Goal: Task Accomplishment & Management: Complete application form

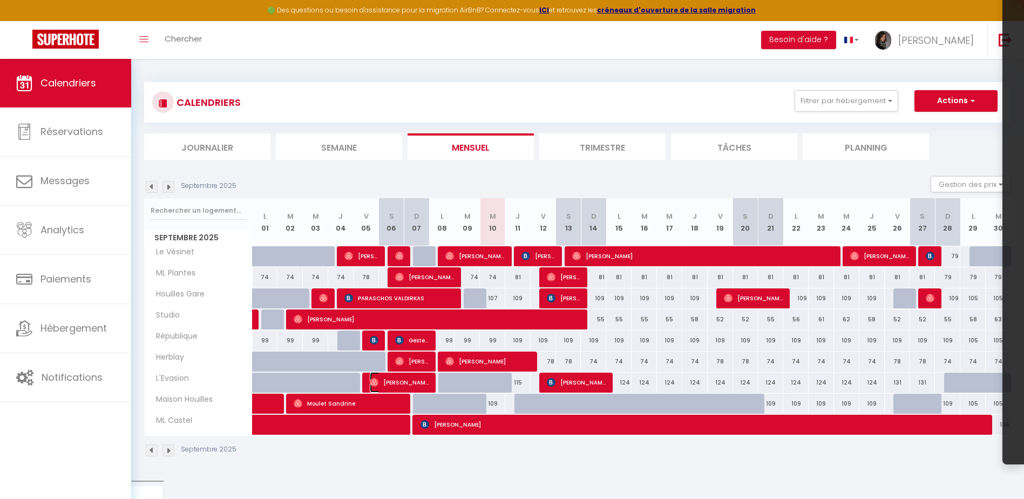
click at [400, 380] on span "[PERSON_NAME]" at bounding box center [399, 382] width 59 height 21
select select "OK"
select select "0"
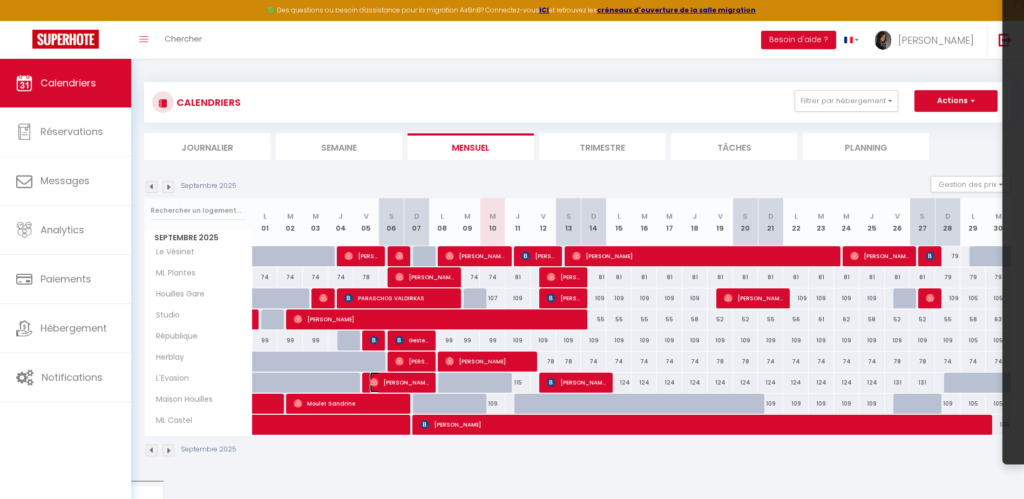
select select "1"
select select
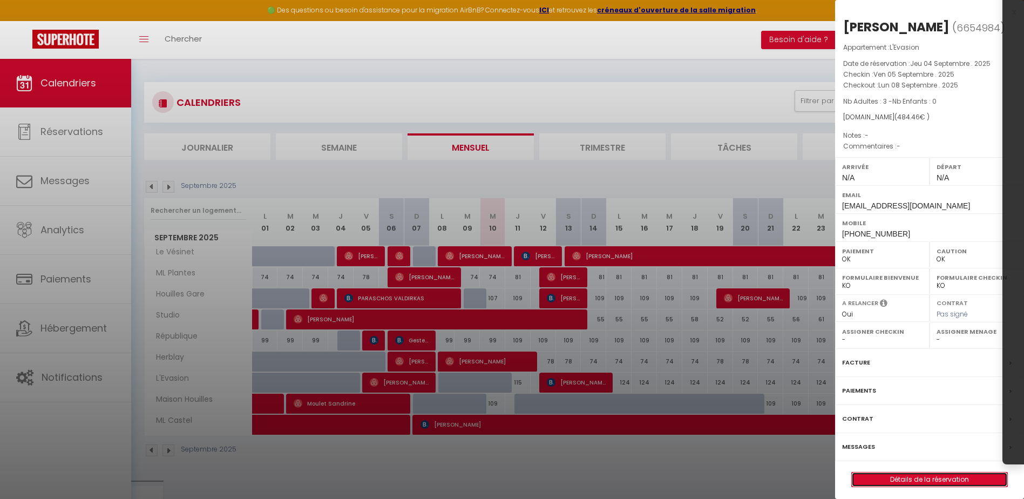
click at [915, 479] on link "Détails de la réservation" at bounding box center [929, 479] width 155 height 14
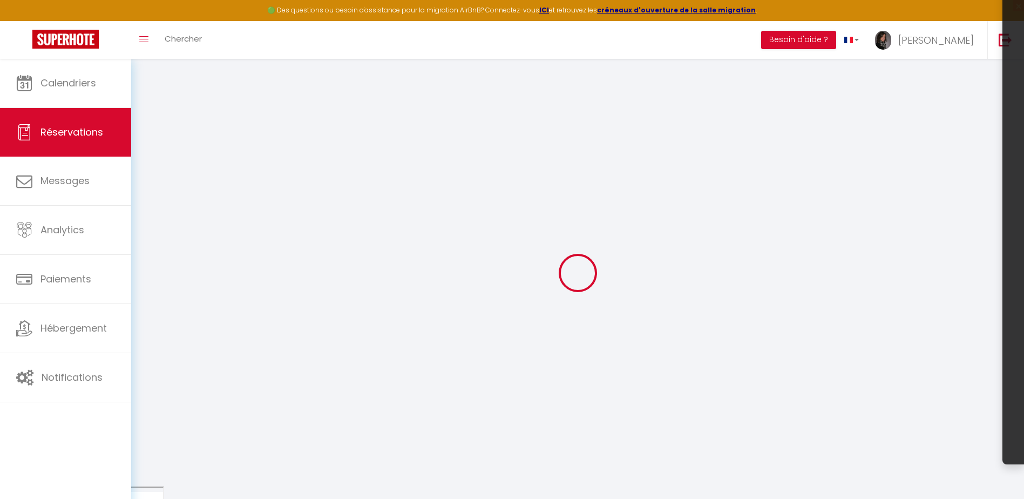
select select
checkbox input "false"
select select
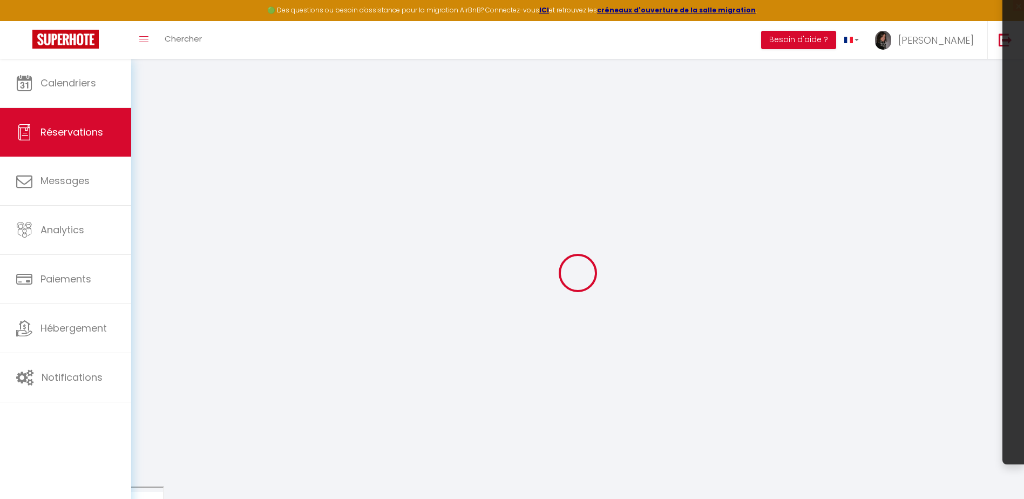
select select
checkbox input "false"
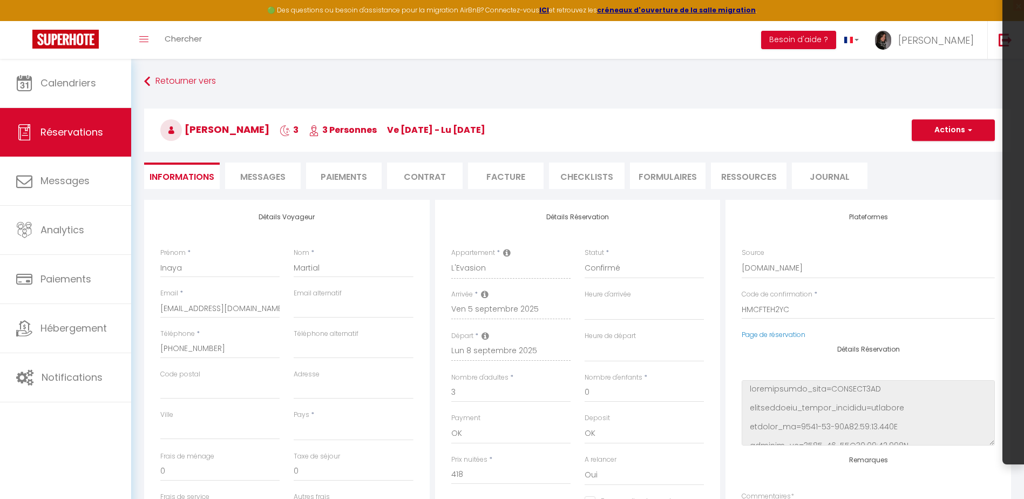
select select
type input "50"
type input "16.46"
select select
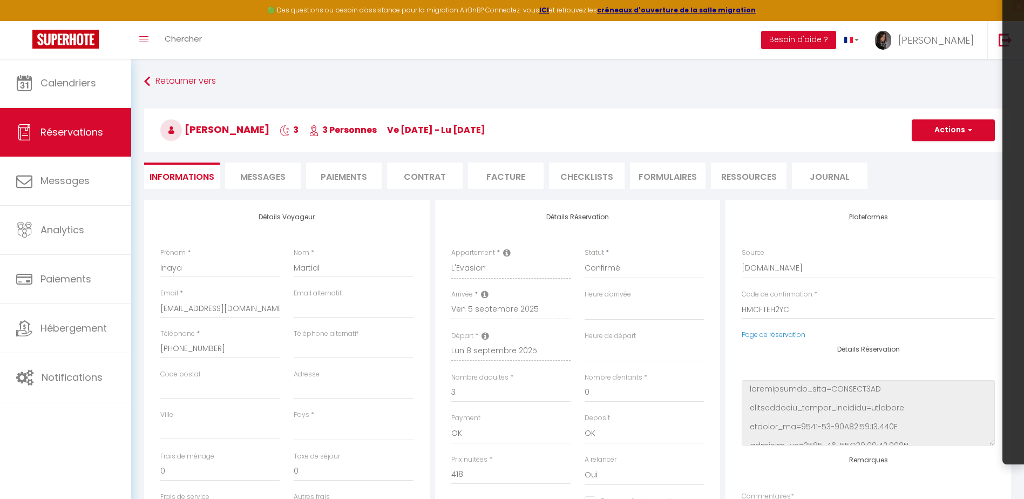
checkbox input "false"
select select
checkbox input "false"
select select
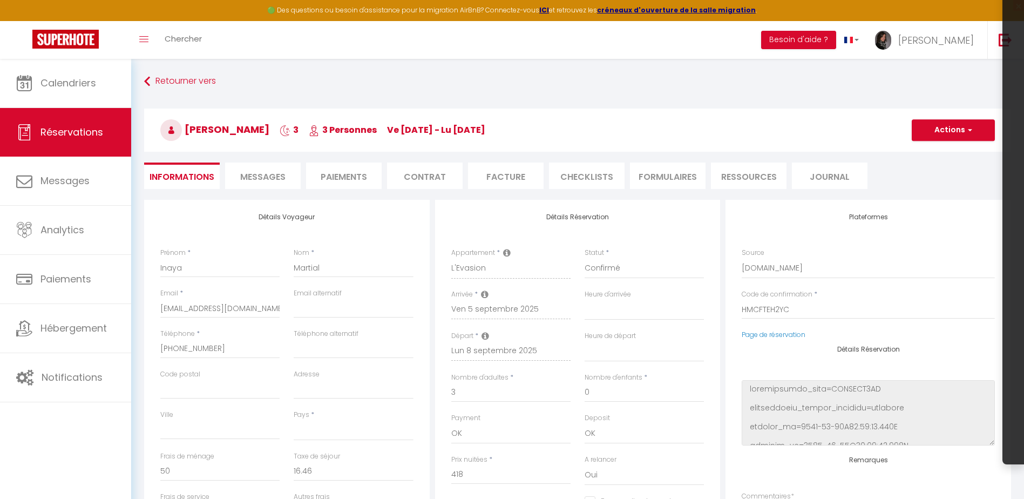
click at [585, 167] on li "CHECKLISTS" at bounding box center [587, 175] width 76 height 26
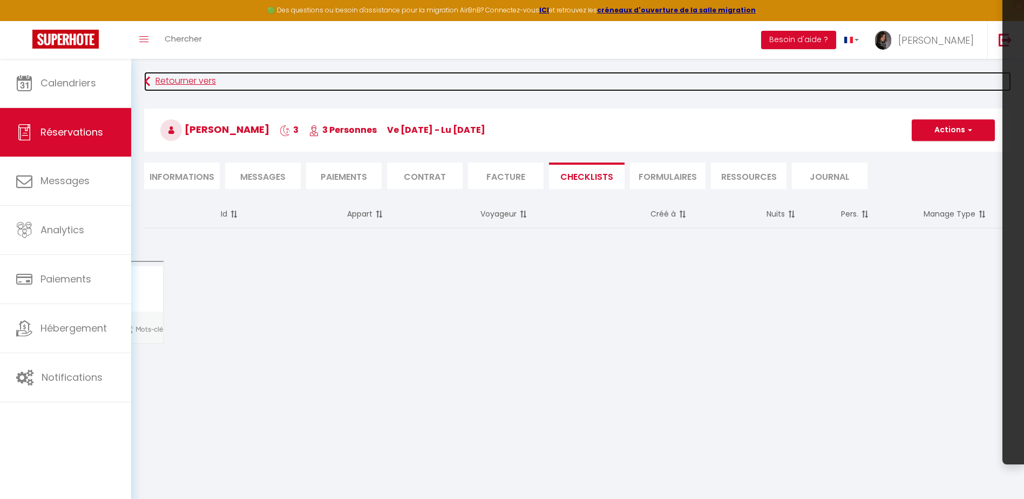
click at [150, 83] on icon at bounding box center [147, 81] width 6 height 19
select select
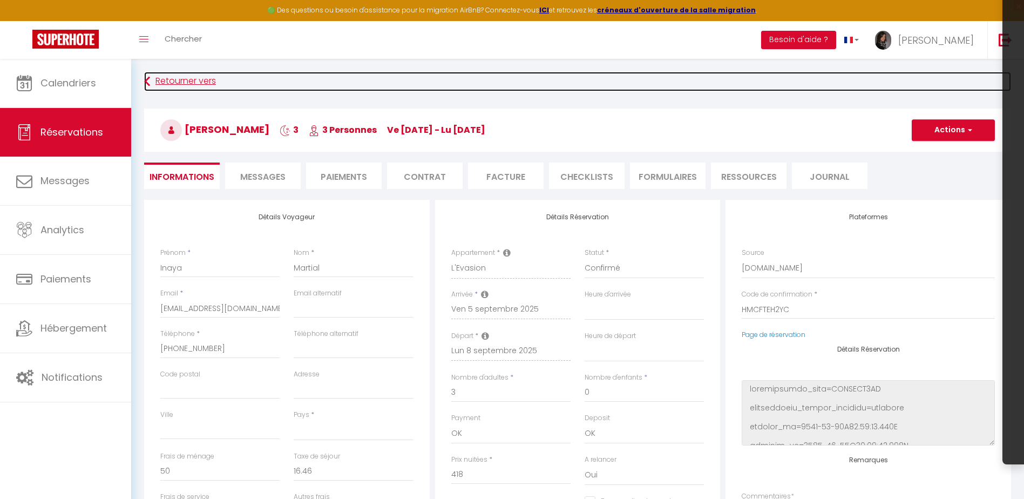
click at [191, 80] on link "Retourner vers" at bounding box center [577, 81] width 867 height 19
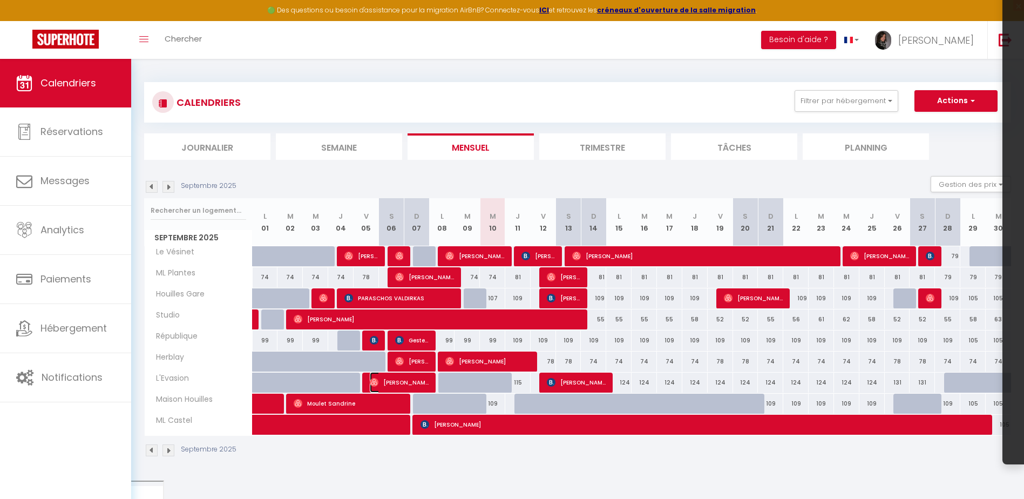
click at [394, 383] on span "[PERSON_NAME]" at bounding box center [399, 382] width 59 height 21
select select "OK"
select select "0"
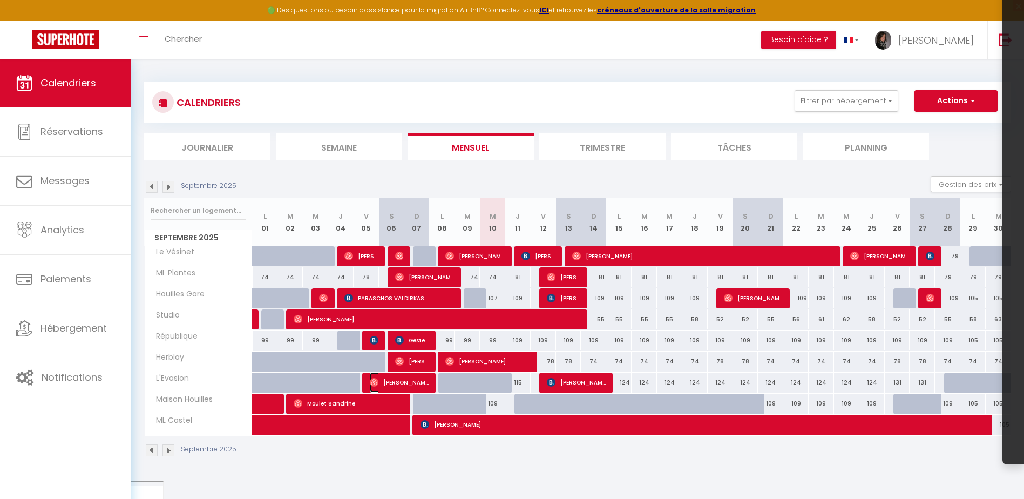
select select "1"
select select
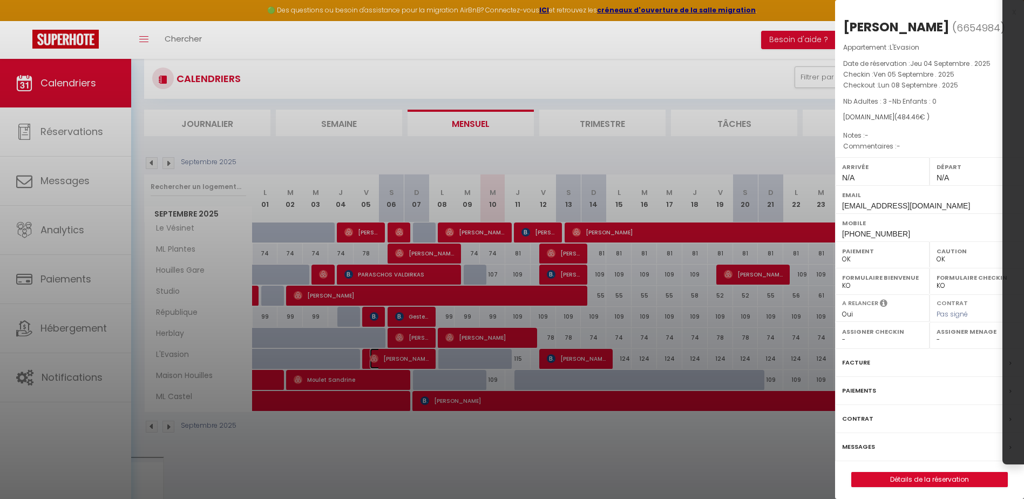
scroll to position [59, 0]
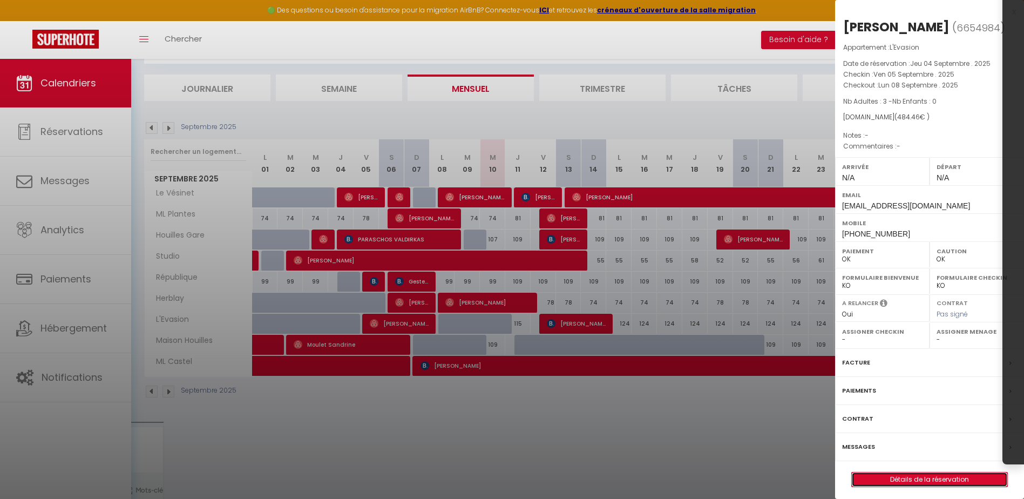
click at [913, 482] on link "Détails de la réservation" at bounding box center [929, 479] width 155 height 14
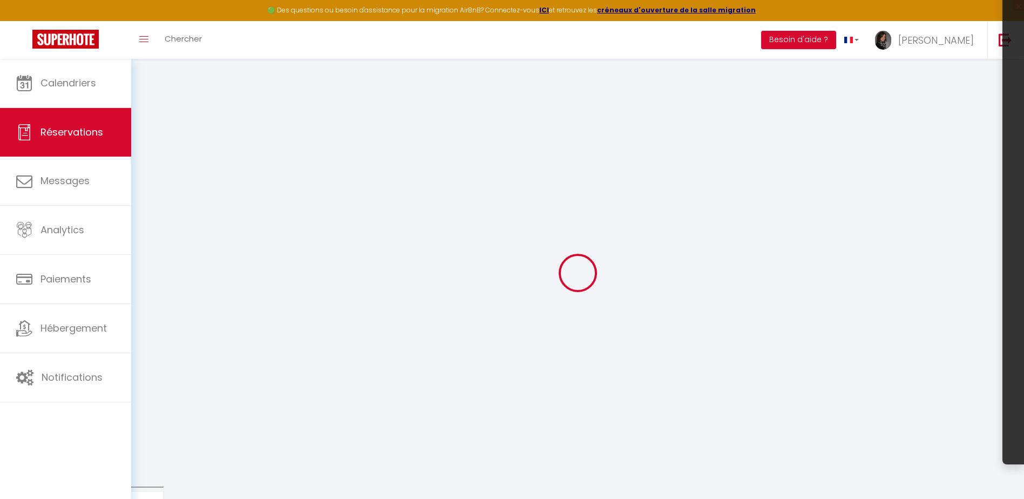
type input "Inaya"
type input "Martial"
type input "[EMAIL_ADDRESS][DOMAIN_NAME]"
type input "[PHONE_NUMBER]"
select select
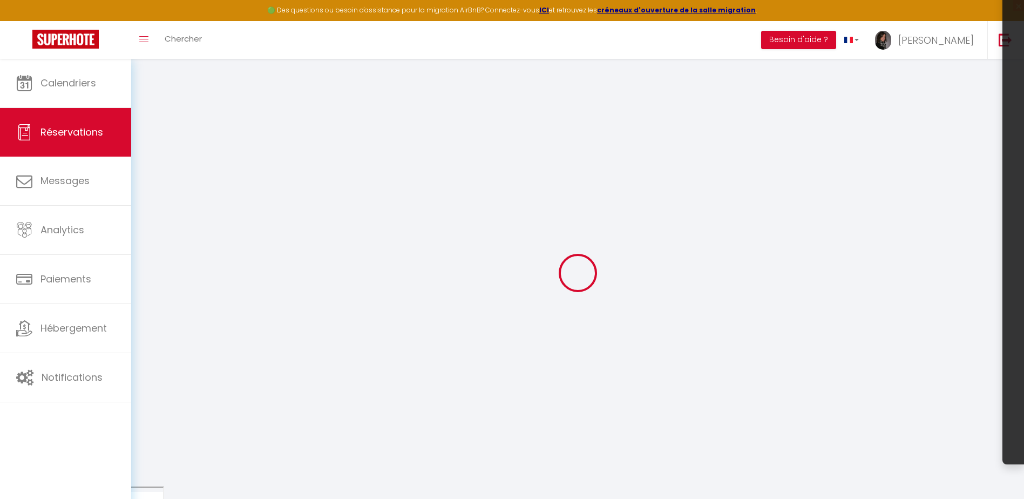
type input "91.44"
select select "67159"
select select "1"
select select
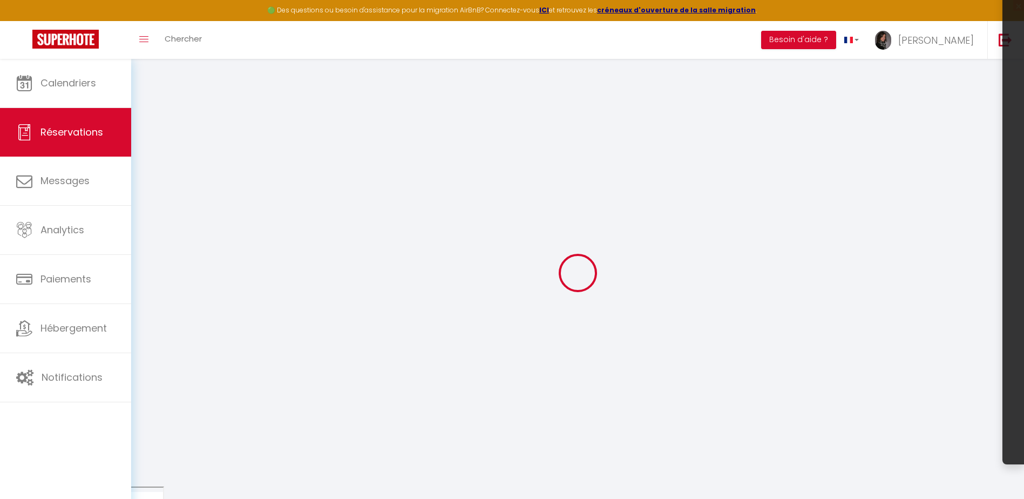
type input "3"
select select "12"
select select
type input "418"
checkbox input "false"
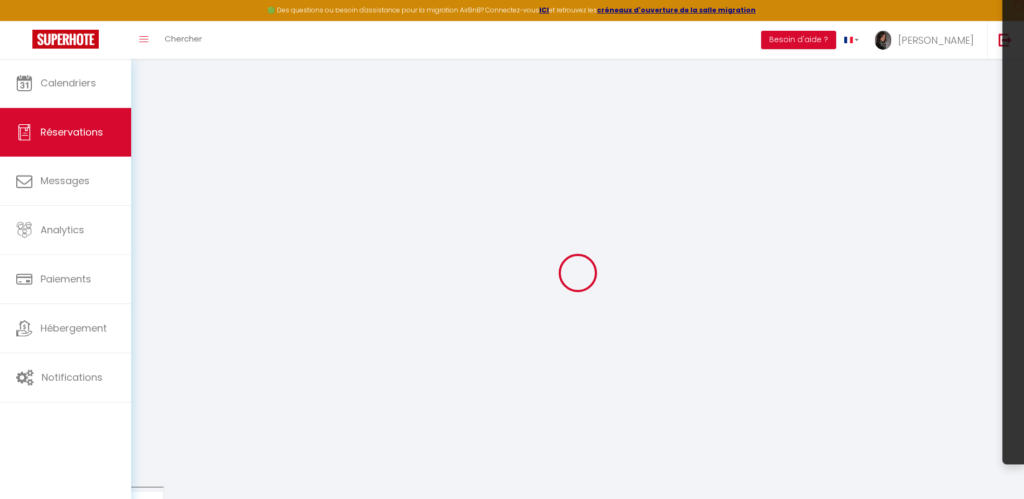
type input "0"
select select "1"
type input "50"
type input "0"
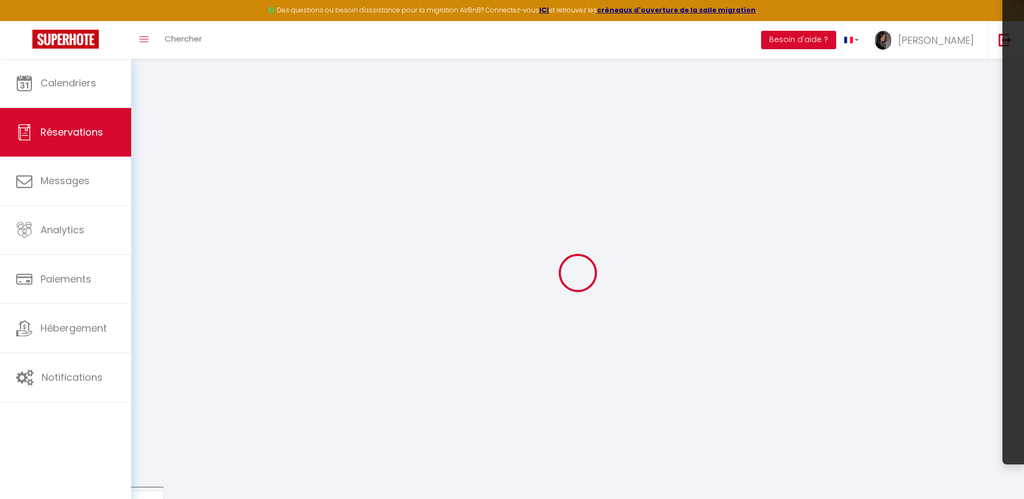
select select
select select "15"
checkbox input "false"
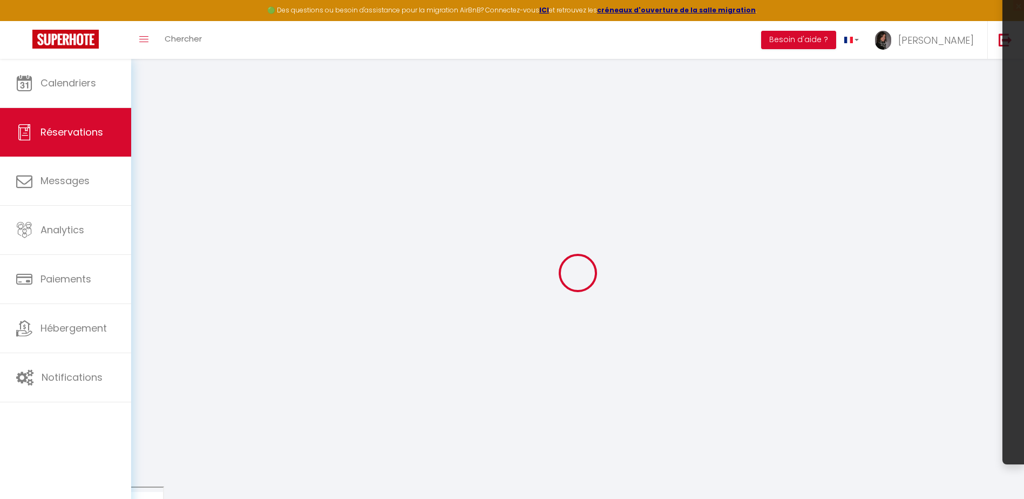
select select
checkbox input "false"
select select
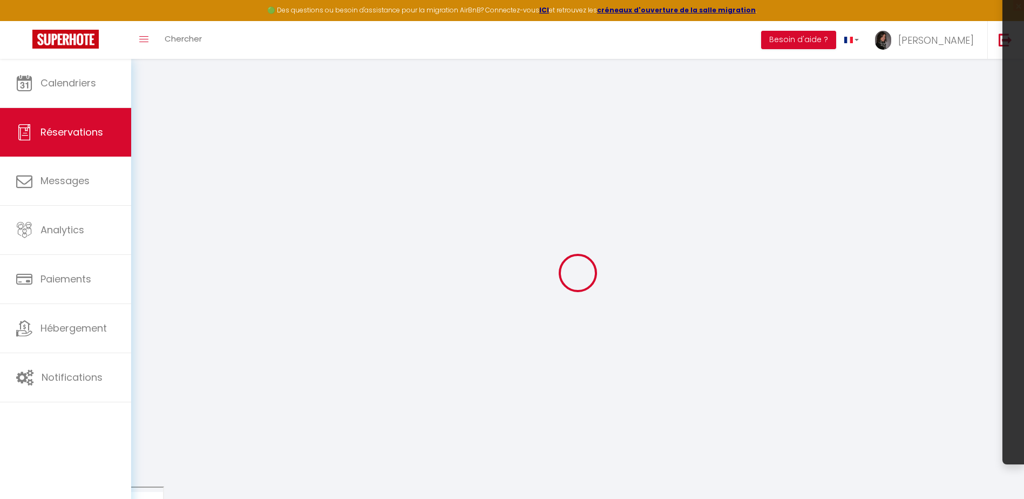
select select
checkbox input "false"
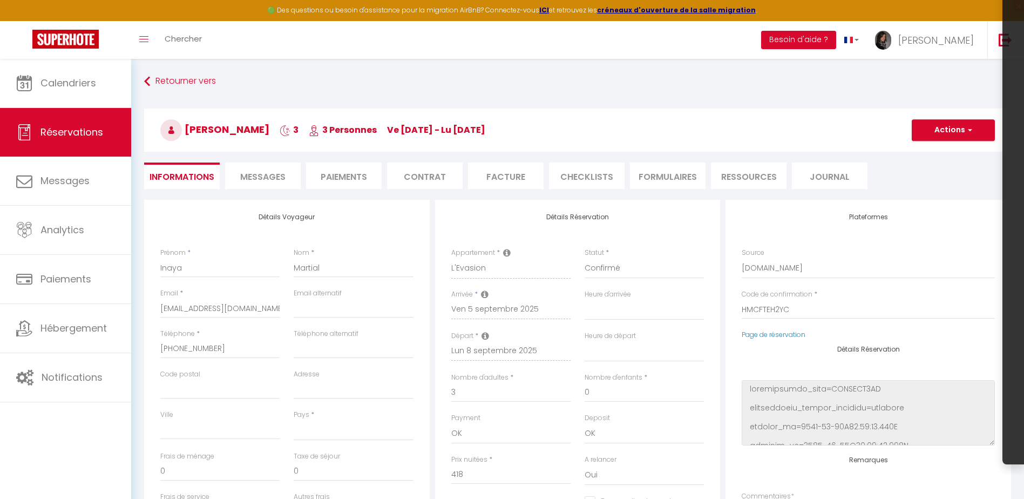
select select
type input "50"
type input "16.46"
select select
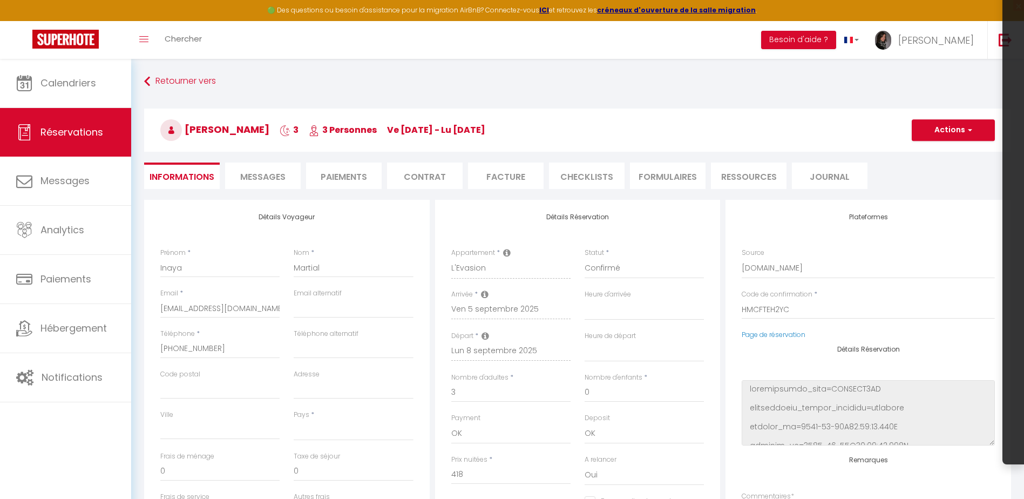
checkbox input "false"
select select
checkbox input "false"
select select
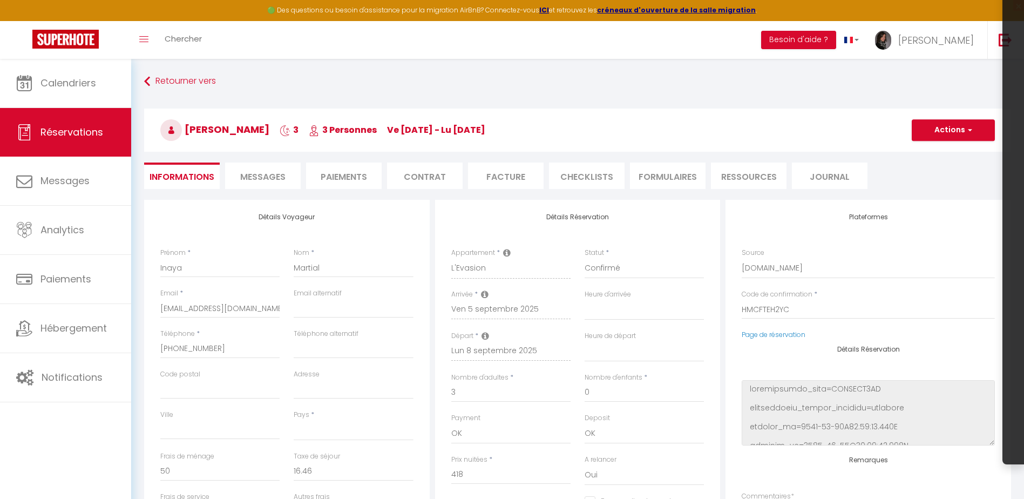
click at [614, 178] on li "CHECKLISTS" at bounding box center [587, 175] width 76 height 26
select select
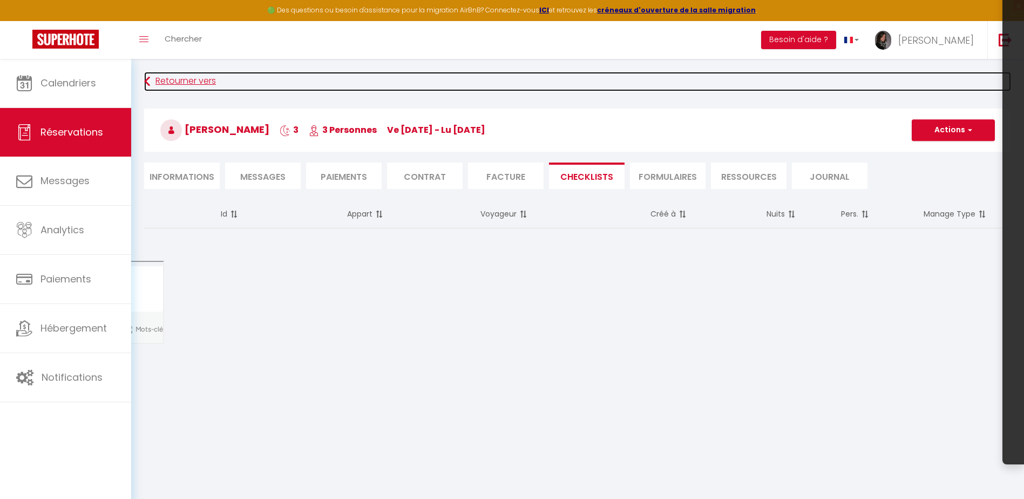
click at [162, 86] on link "Retourner vers" at bounding box center [577, 81] width 867 height 19
select select
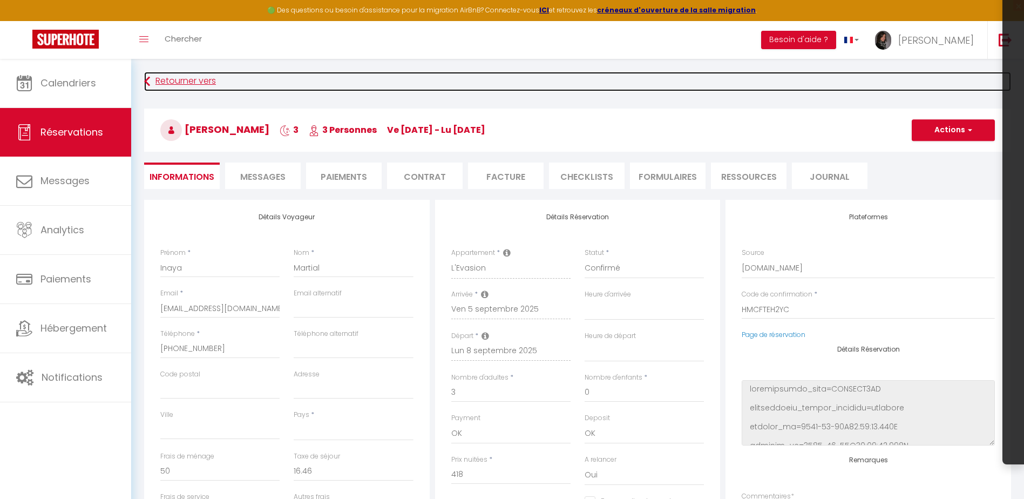
click at [214, 82] on link "Retourner vers" at bounding box center [577, 81] width 867 height 19
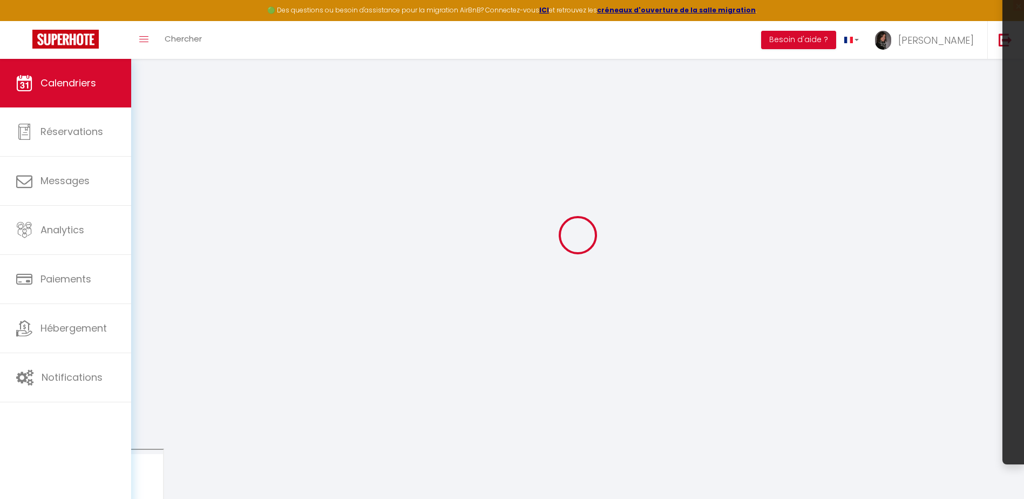
scroll to position [59, 0]
select select
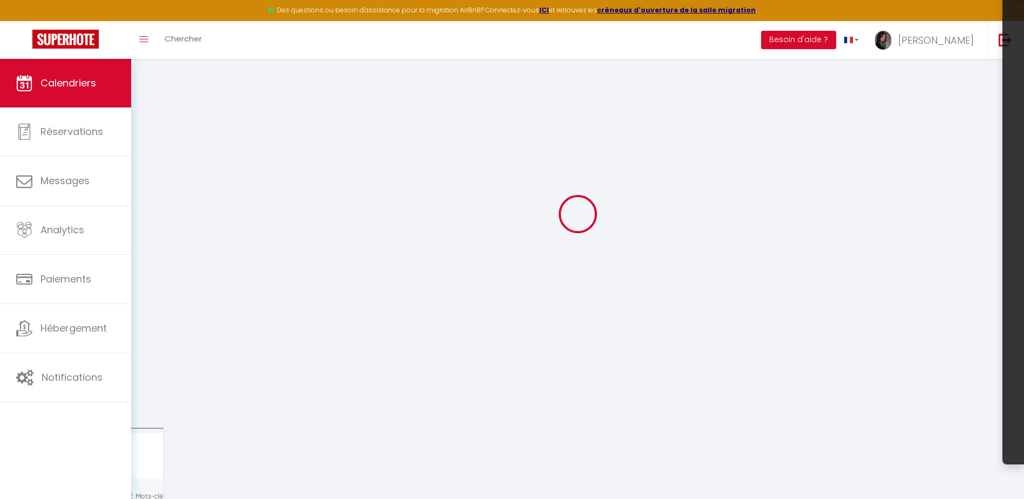
select select
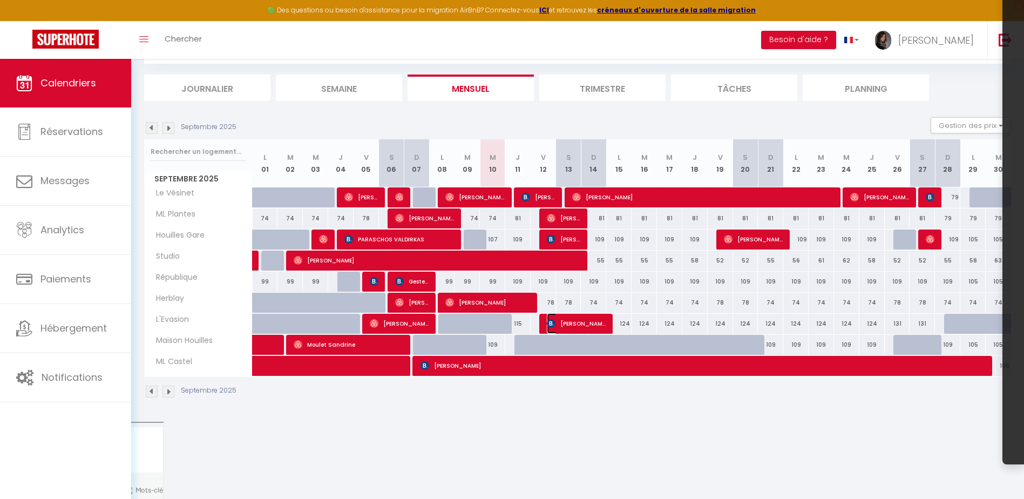
click at [582, 324] on span "[PERSON_NAME]" at bounding box center [576, 323] width 59 height 21
select select "OK"
select select "KO"
select select "0"
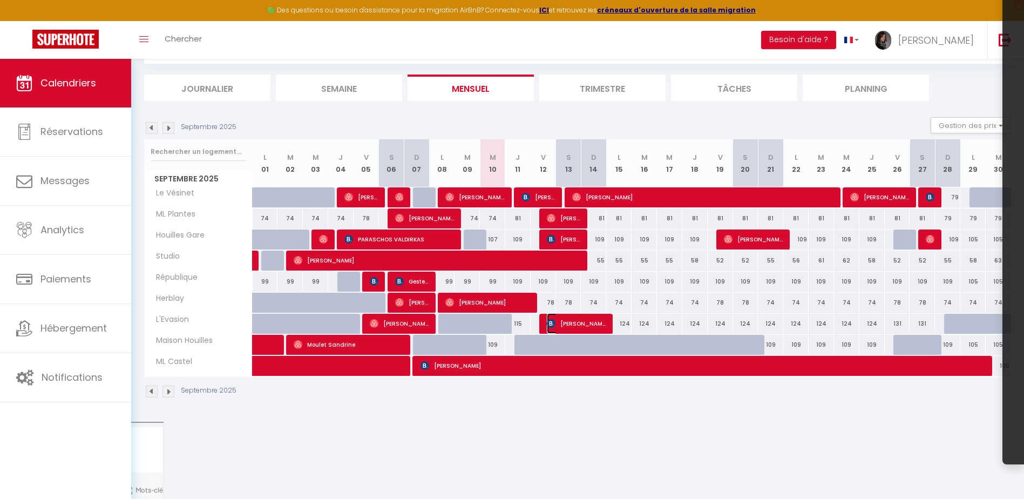
select select "1"
select select
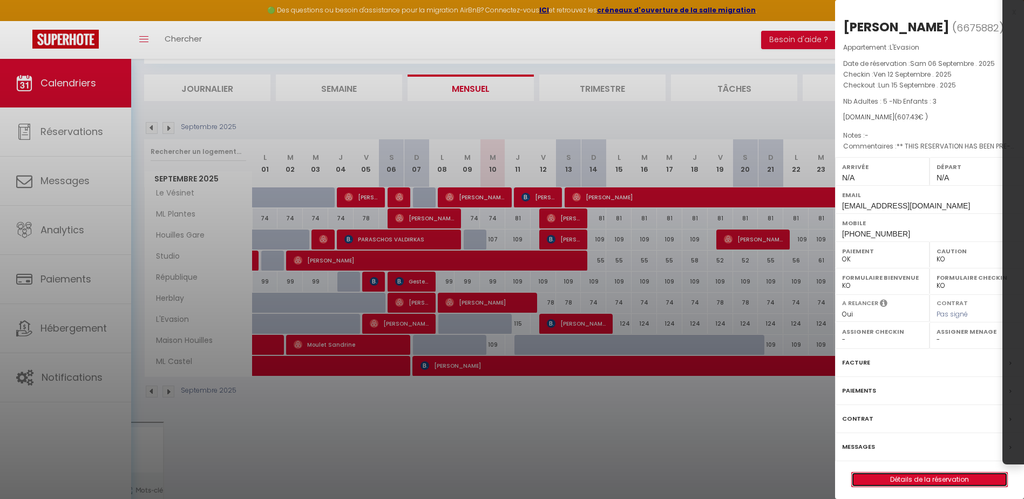
click at [898, 483] on link "Détails de la réservation" at bounding box center [929, 479] width 155 height 14
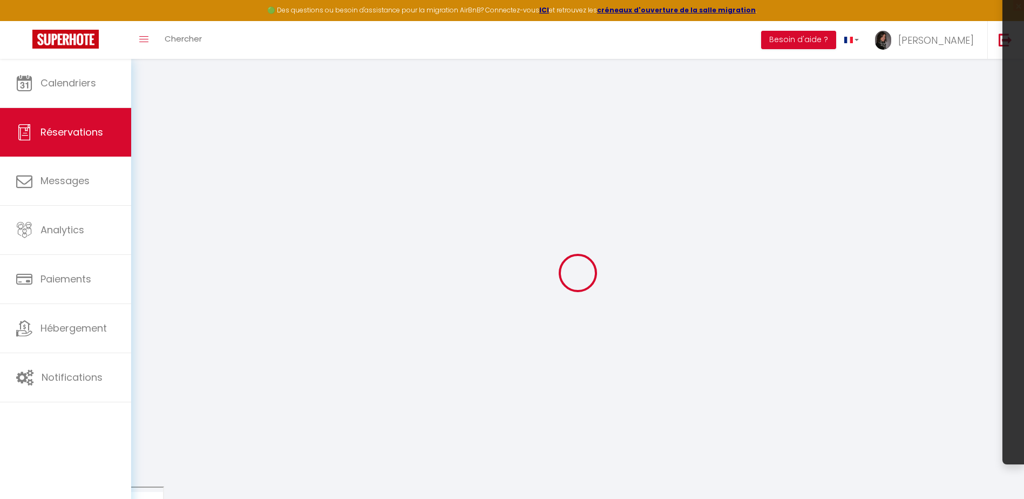
type input "[PERSON_NAME]"
type input "Waalam"
type input "[EMAIL_ADDRESS][DOMAIN_NAME]"
type input "[PHONE_NUMBER]"
type input "."
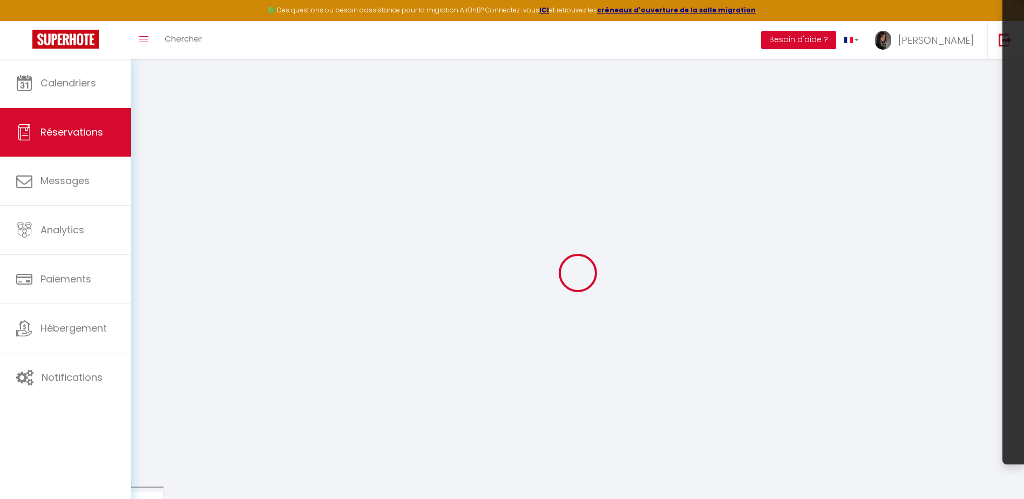
select select "FR"
type input "40"
type input "87"
type input "8.5"
select select "67159"
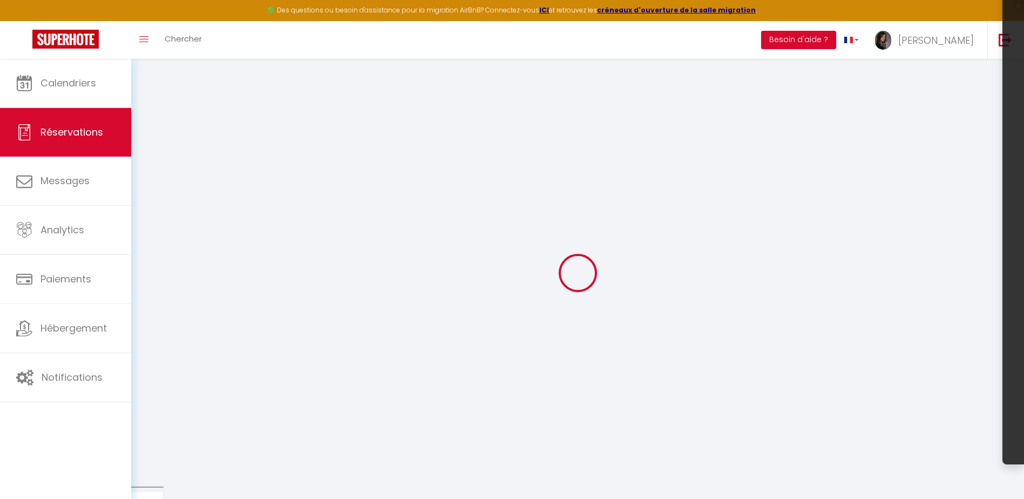
select select "1"
select select
type input "5"
type input "3"
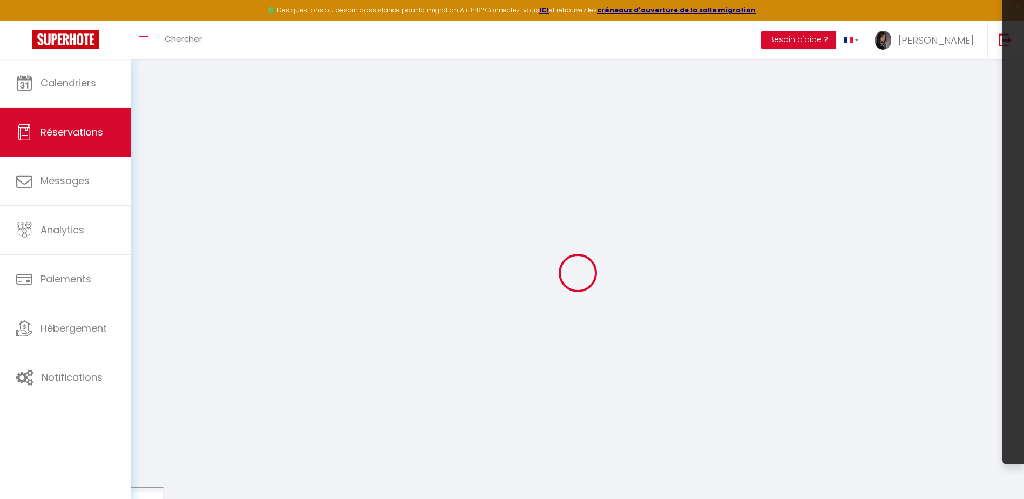
select select "12"
select select
type input "490"
checkbox input "false"
type input "0"
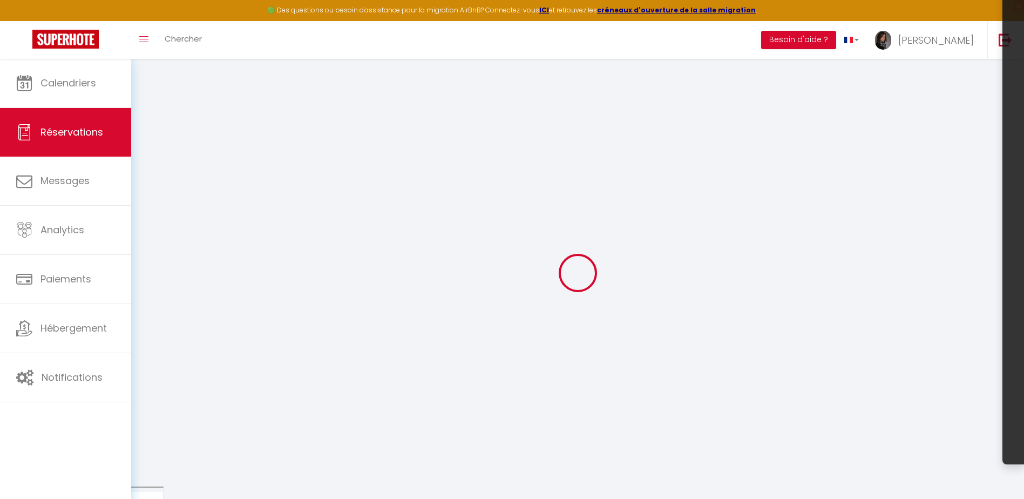
select select "2"
type input "50"
type input "0"
select select
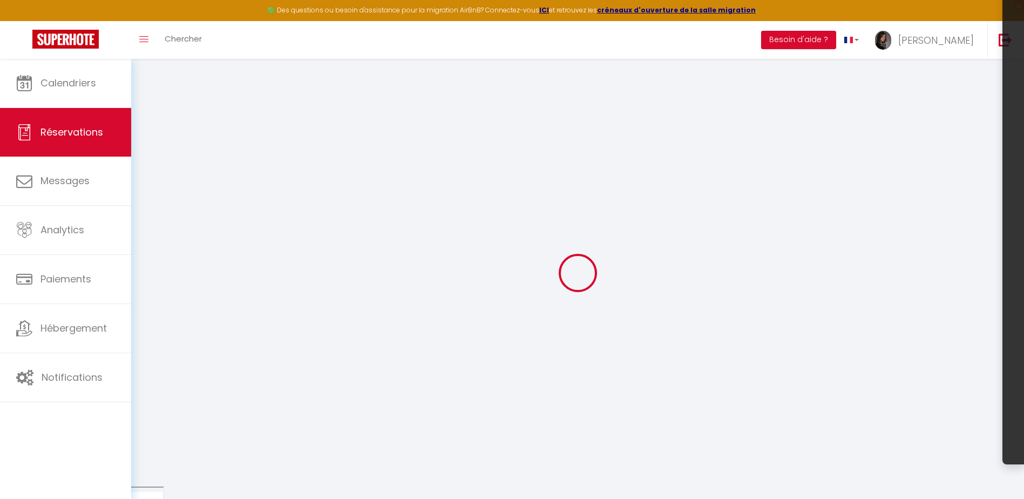
select select
select select "14"
checkbox input "false"
select select
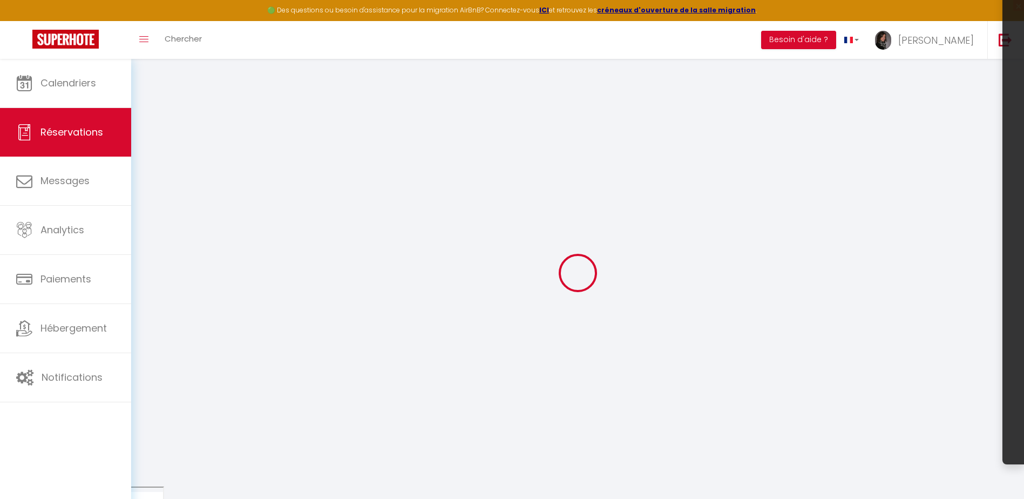
checkbox input "false"
select select
checkbox input "false"
type textarea "** THIS RESERVATION HAS BEEN PRE-PAID ** BOOKING NOTE : Payment charge is EUR 8…"
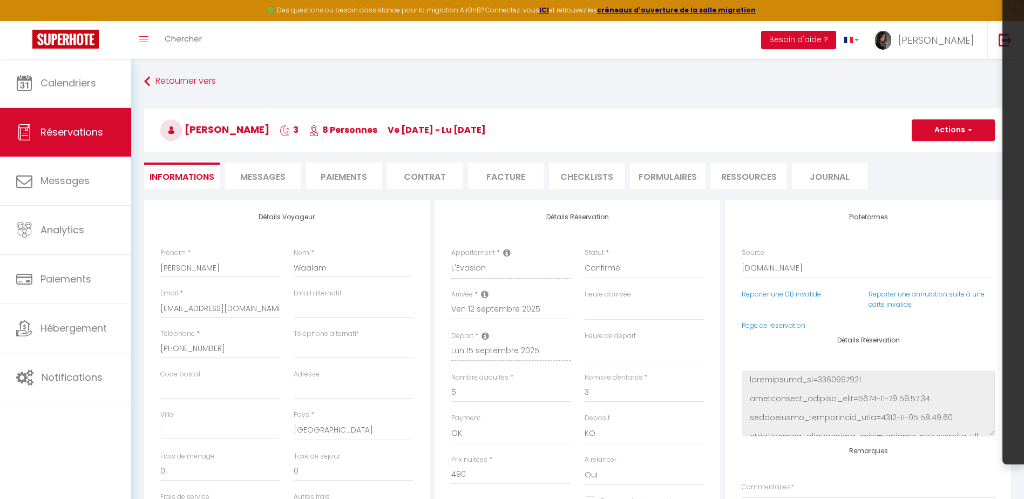
type input "50"
type input "27.43"
select select
checkbox input "false"
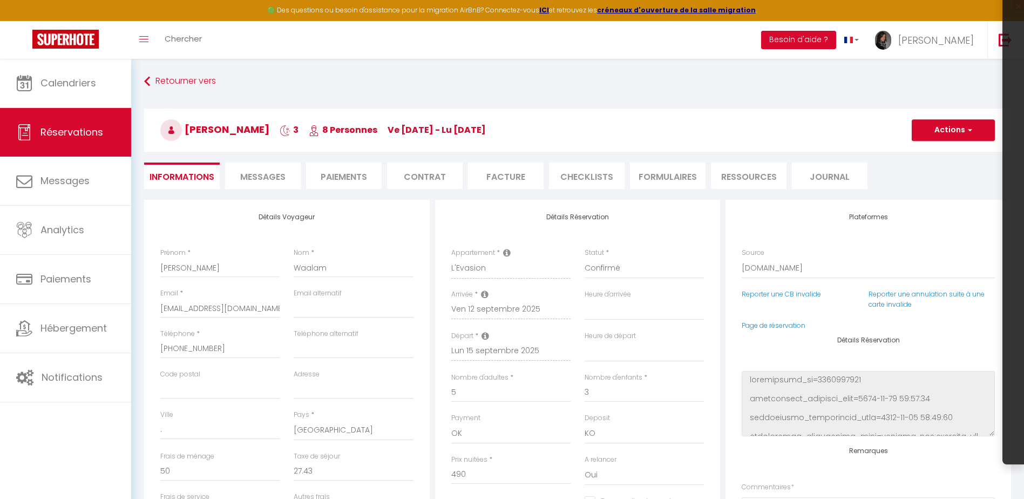
select select
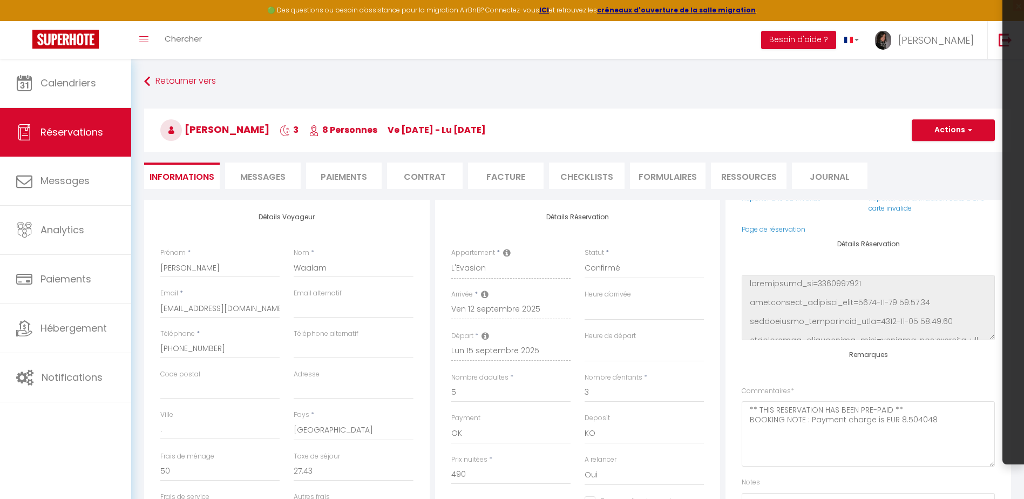
scroll to position [128, 0]
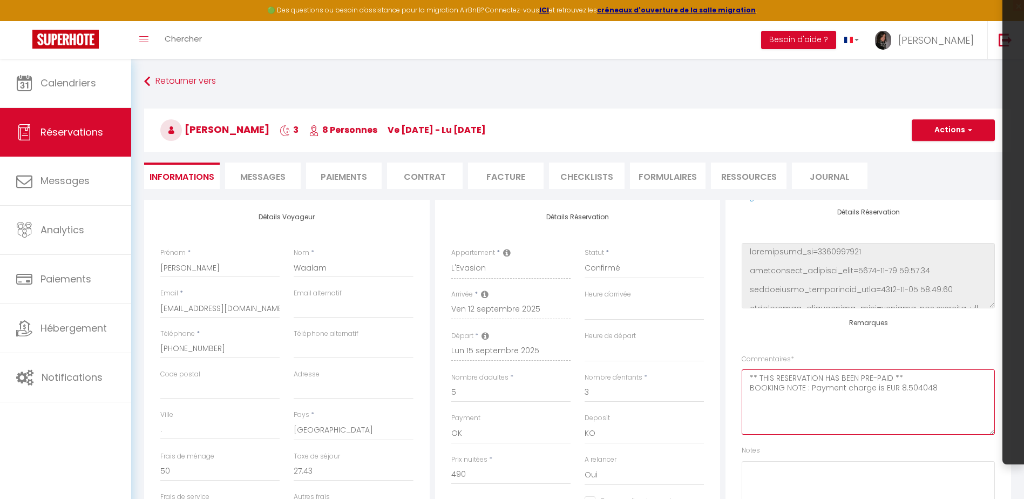
click at [746, 376] on textarea "** THIS RESERVATION HAS BEEN PRE-PAID ** BOOKING NOTE : Payment charge is EUR 8…" at bounding box center [868, 401] width 253 height 65
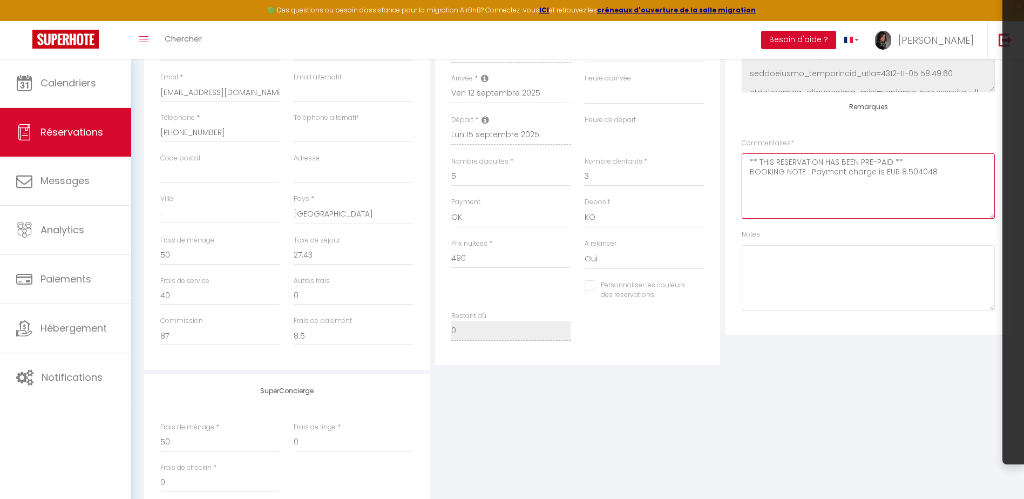
scroll to position [0, 0]
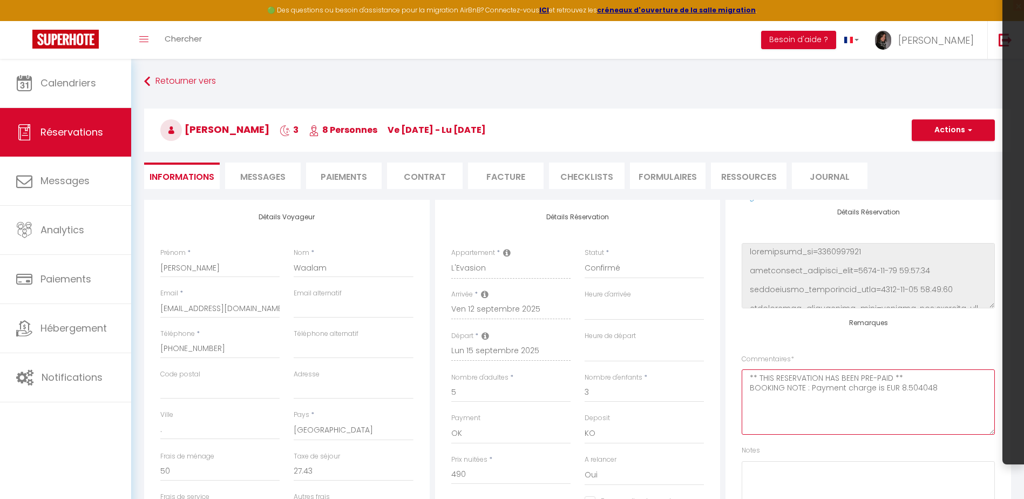
type textarea "** THIS RESERVATION HAS BEEN PRE-PAID ** BOOKING NOTE : Payment charge is EUR 8…"
click at [946, 141] on h3 "[PERSON_NAME] 3 8 Personnes ve [DATE] - lu [DATE]" at bounding box center [577, 129] width 867 height 43
click at [949, 123] on button "Actions" at bounding box center [953, 130] width 83 height 22
click at [931, 153] on link "Enregistrer" at bounding box center [942, 154] width 85 height 14
select select "not_cancelled"
